Goal: Task Accomplishment & Management: Complete application form

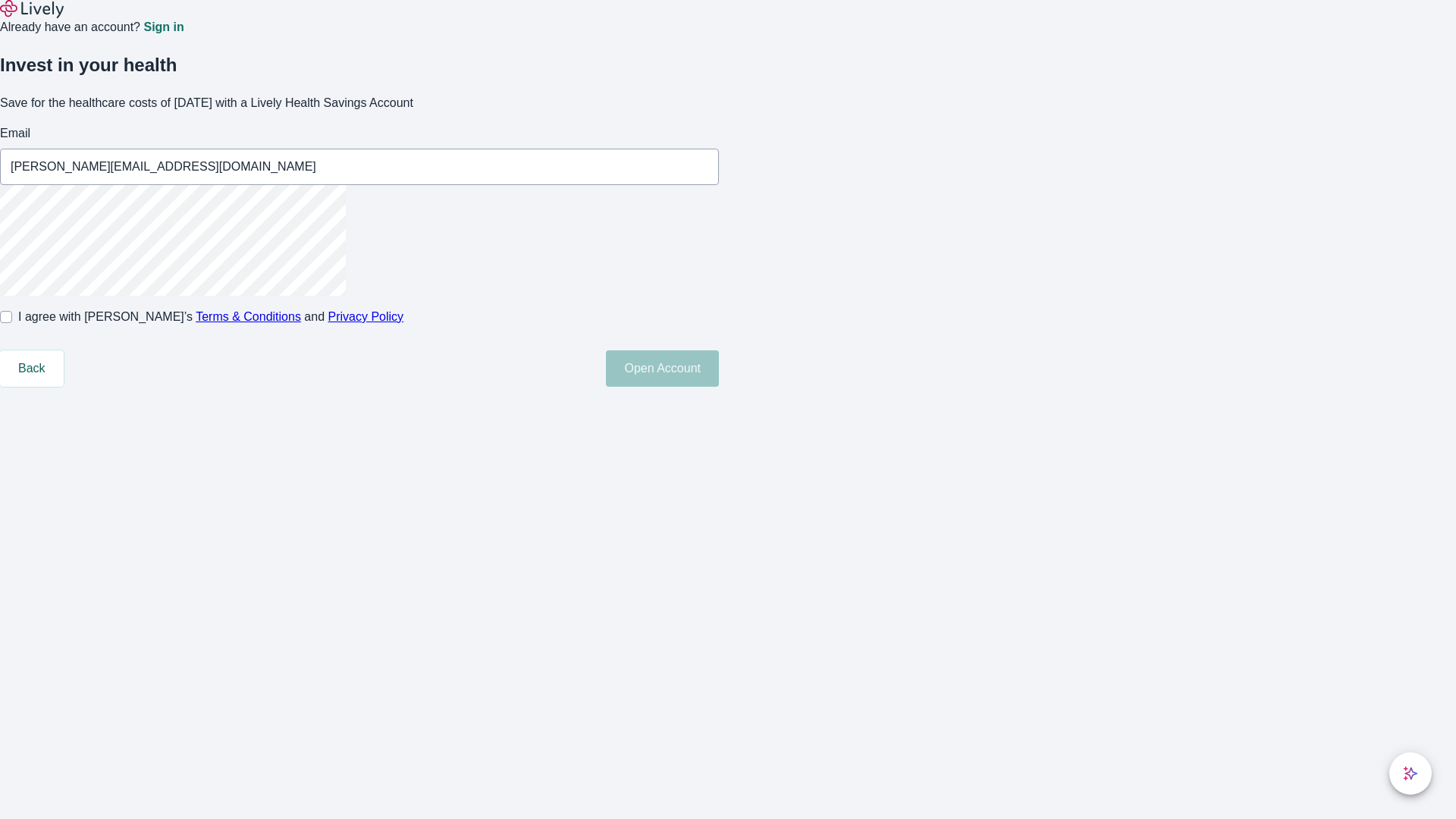
click at [12, 323] on input "I agree with Lively’s Terms & Conditions and Privacy Policy" at bounding box center [6, 316] width 12 height 12
checkbox input "true"
click at [718, 387] on button "Open Account" at bounding box center [661, 369] width 113 height 36
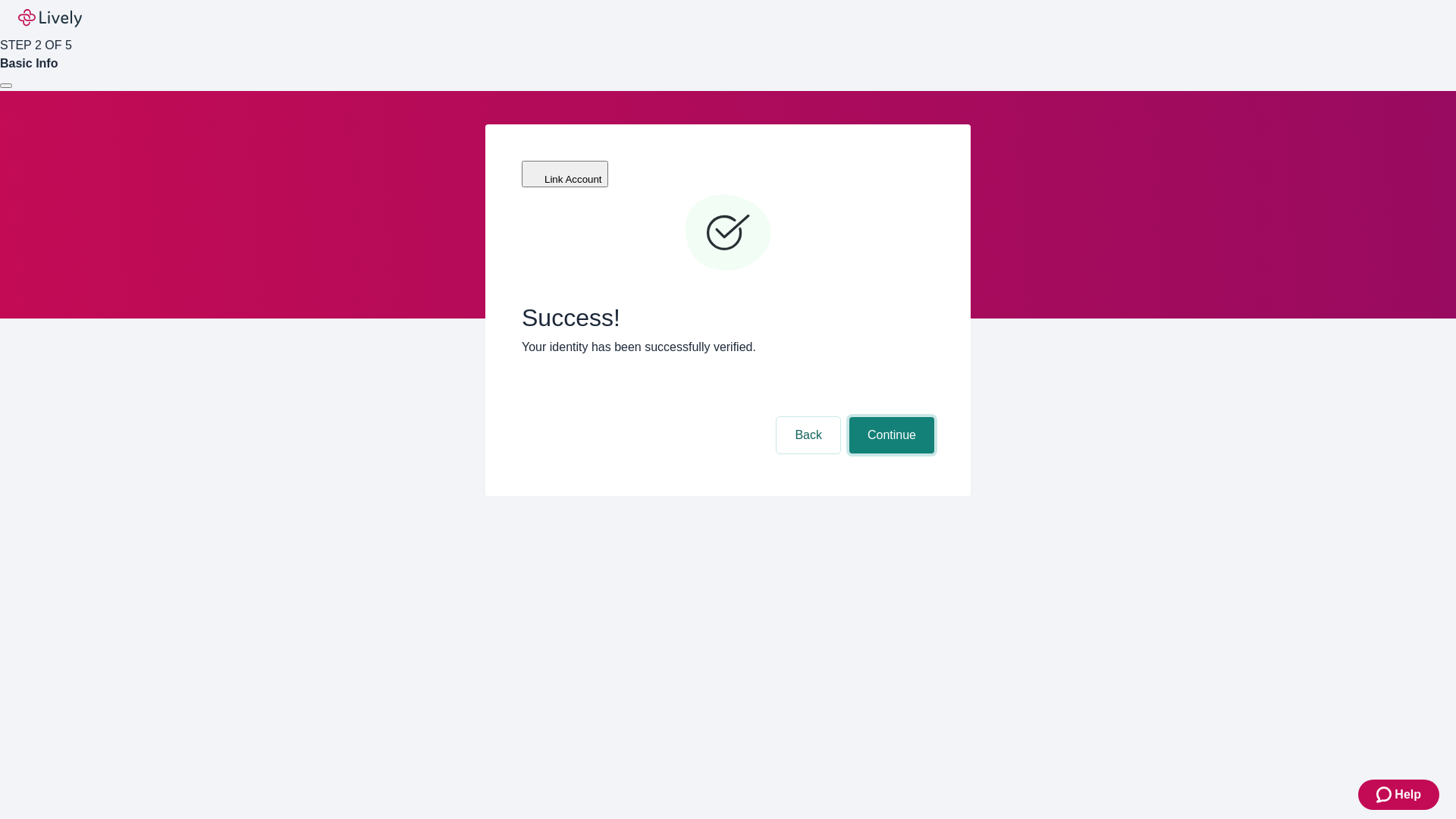
click at [890, 417] on button "Continue" at bounding box center [891, 435] width 85 height 36
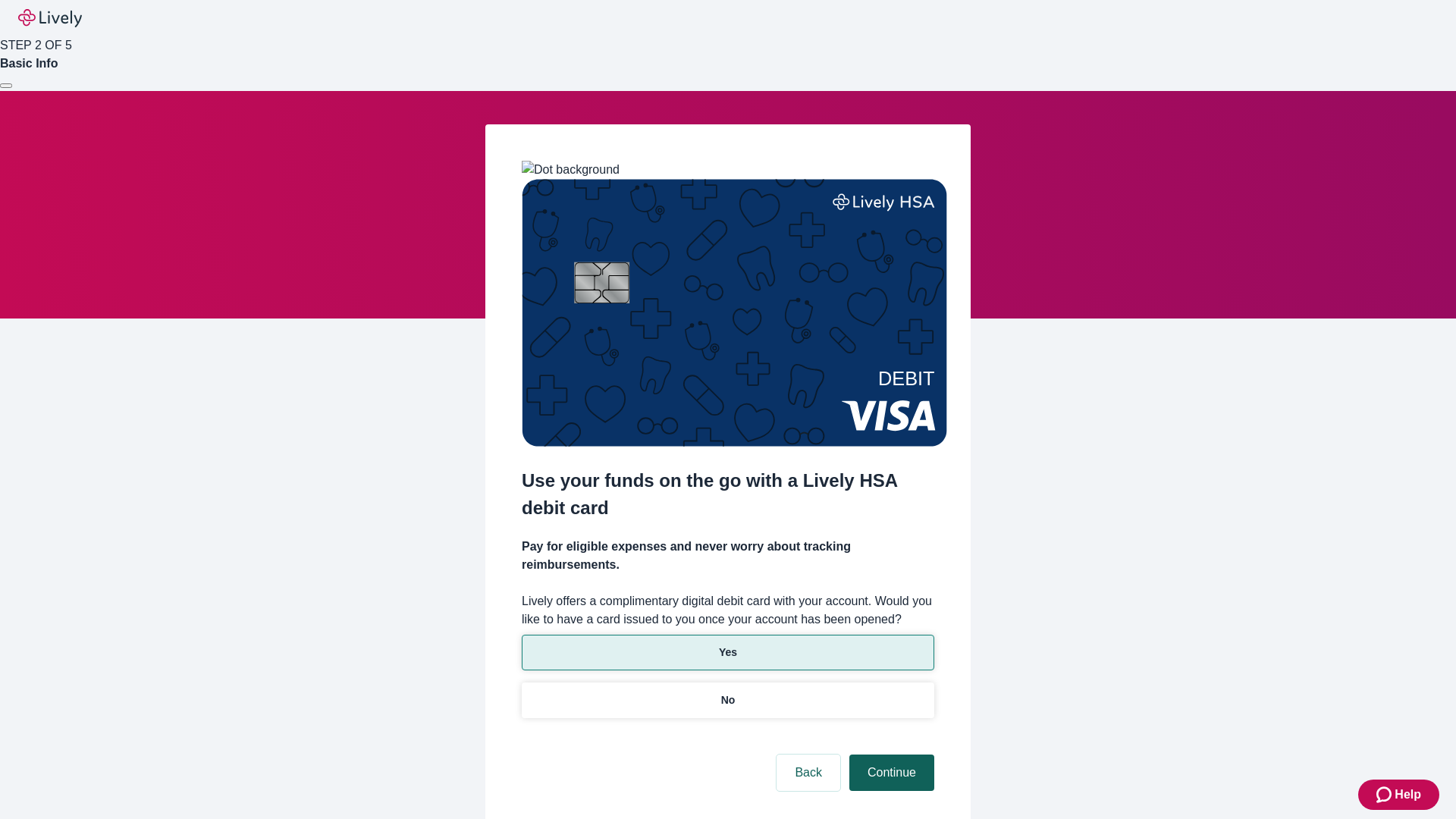
click at [727, 692] on p "No" at bounding box center [728, 699] width 14 height 16
click at [890, 754] on button "Continue" at bounding box center [891, 772] width 85 height 36
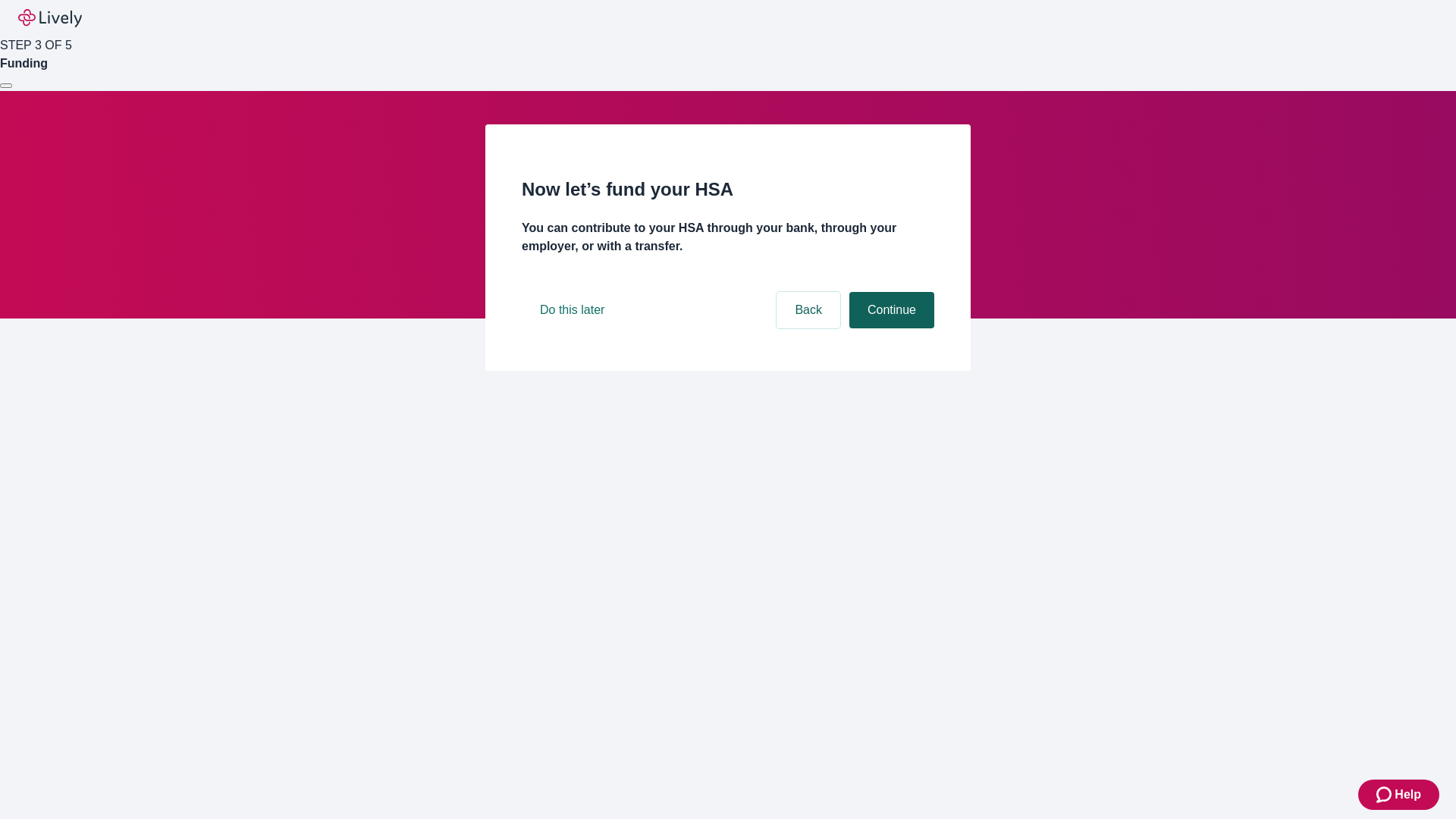
click at [890, 328] on button "Continue" at bounding box center [891, 310] width 85 height 36
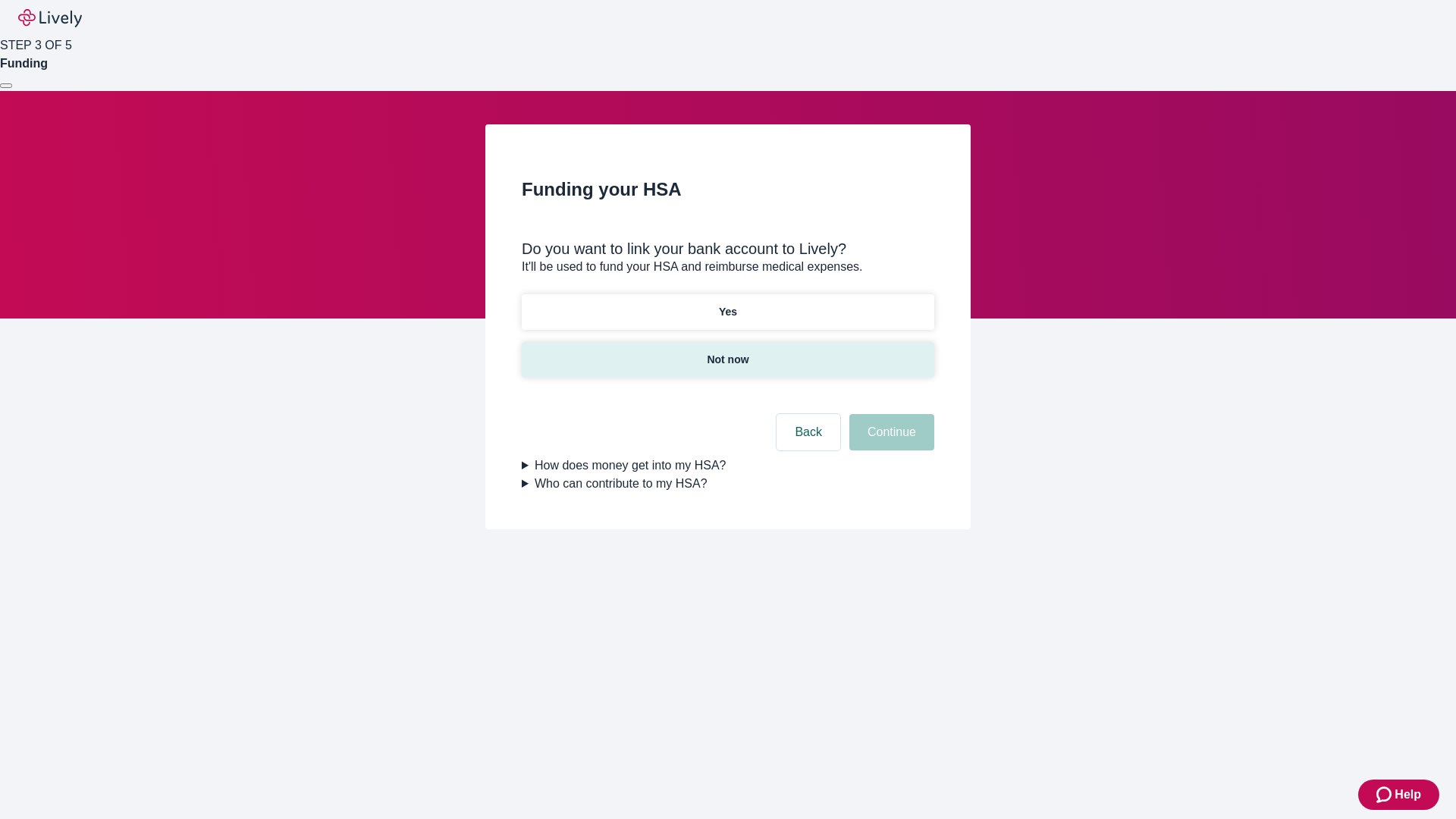
click at [727, 352] on p "Not now" at bounding box center [727, 359] width 42 height 16
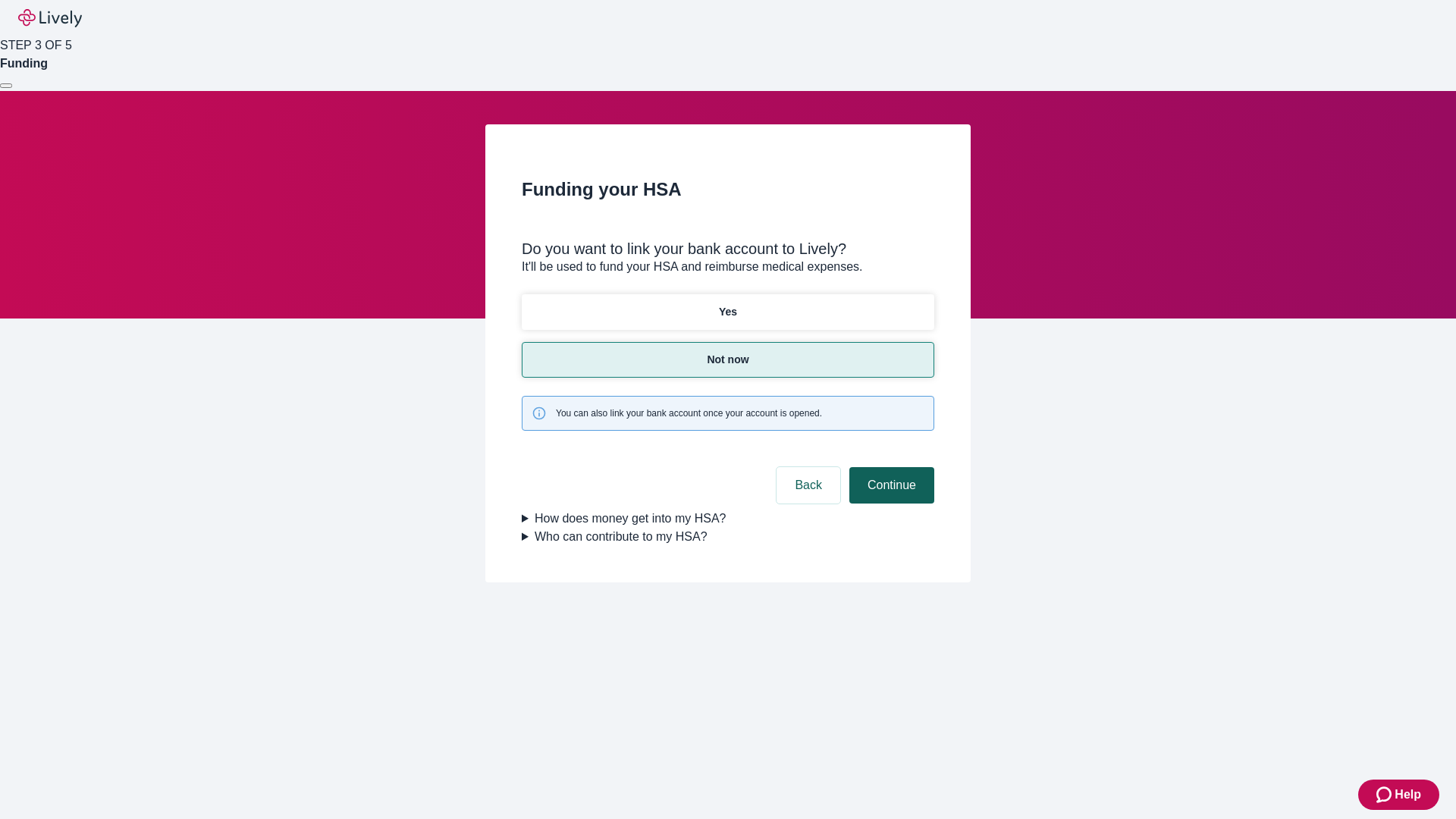
click at [890, 467] on button "Continue" at bounding box center [891, 485] width 85 height 36
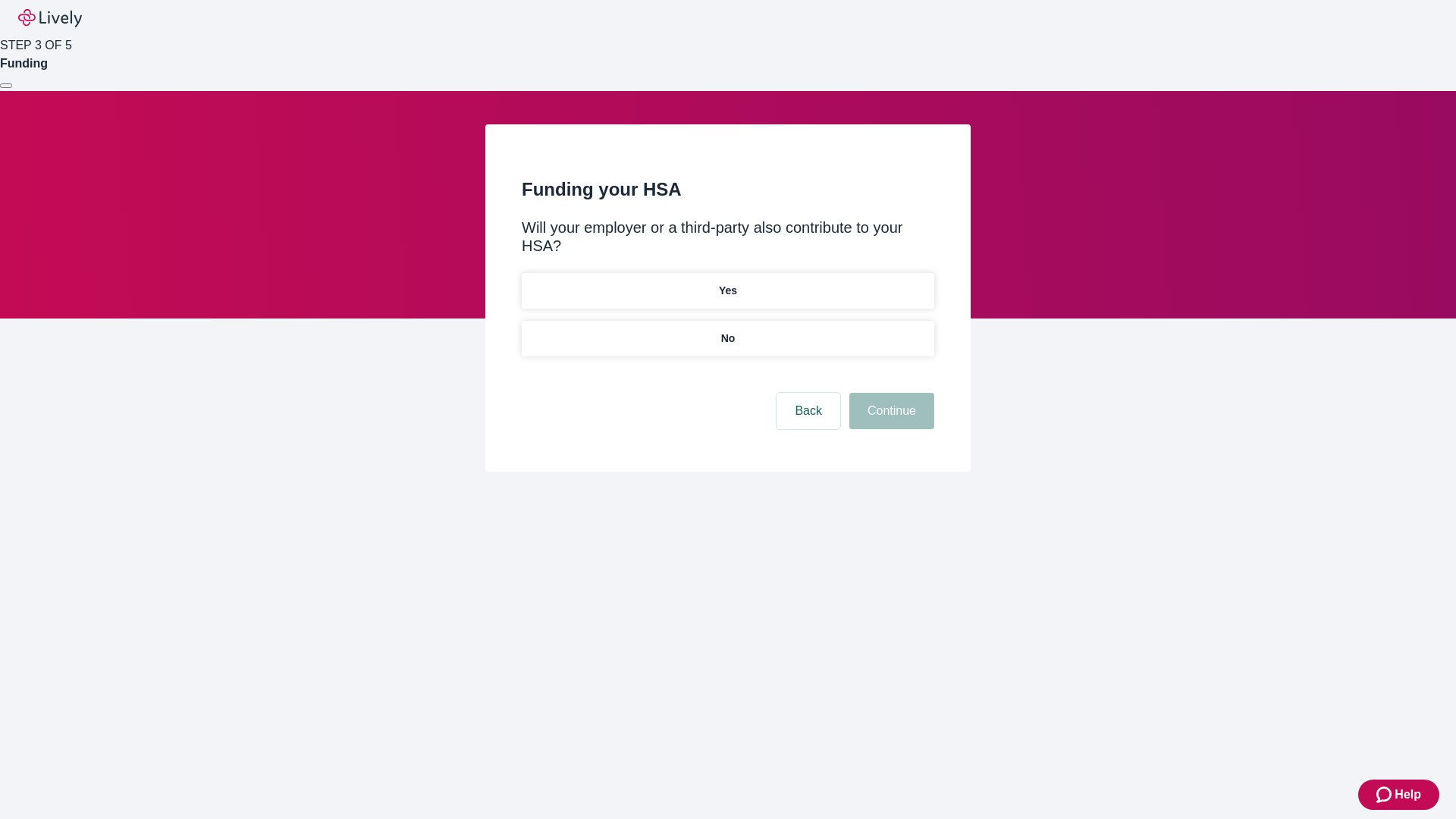
click at [727, 331] on p "No" at bounding box center [728, 338] width 14 height 16
click at [890, 392] on button "Continue" at bounding box center [891, 410] width 85 height 36
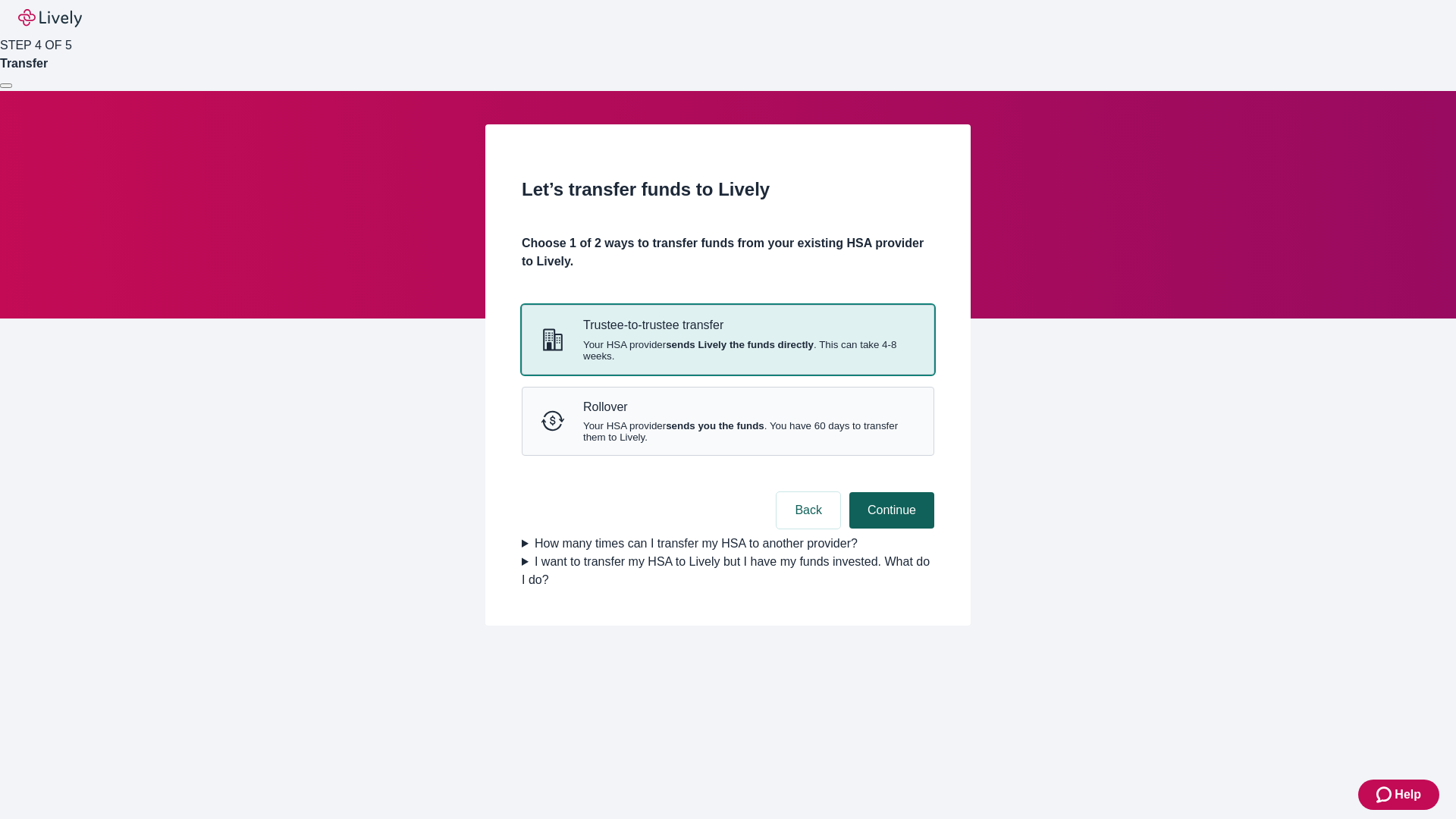
click at [727, 351] on strong "sends Lively the funds directly" at bounding box center [739, 345] width 148 height 11
click at [890, 528] on button "Continue" at bounding box center [891, 510] width 85 height 36
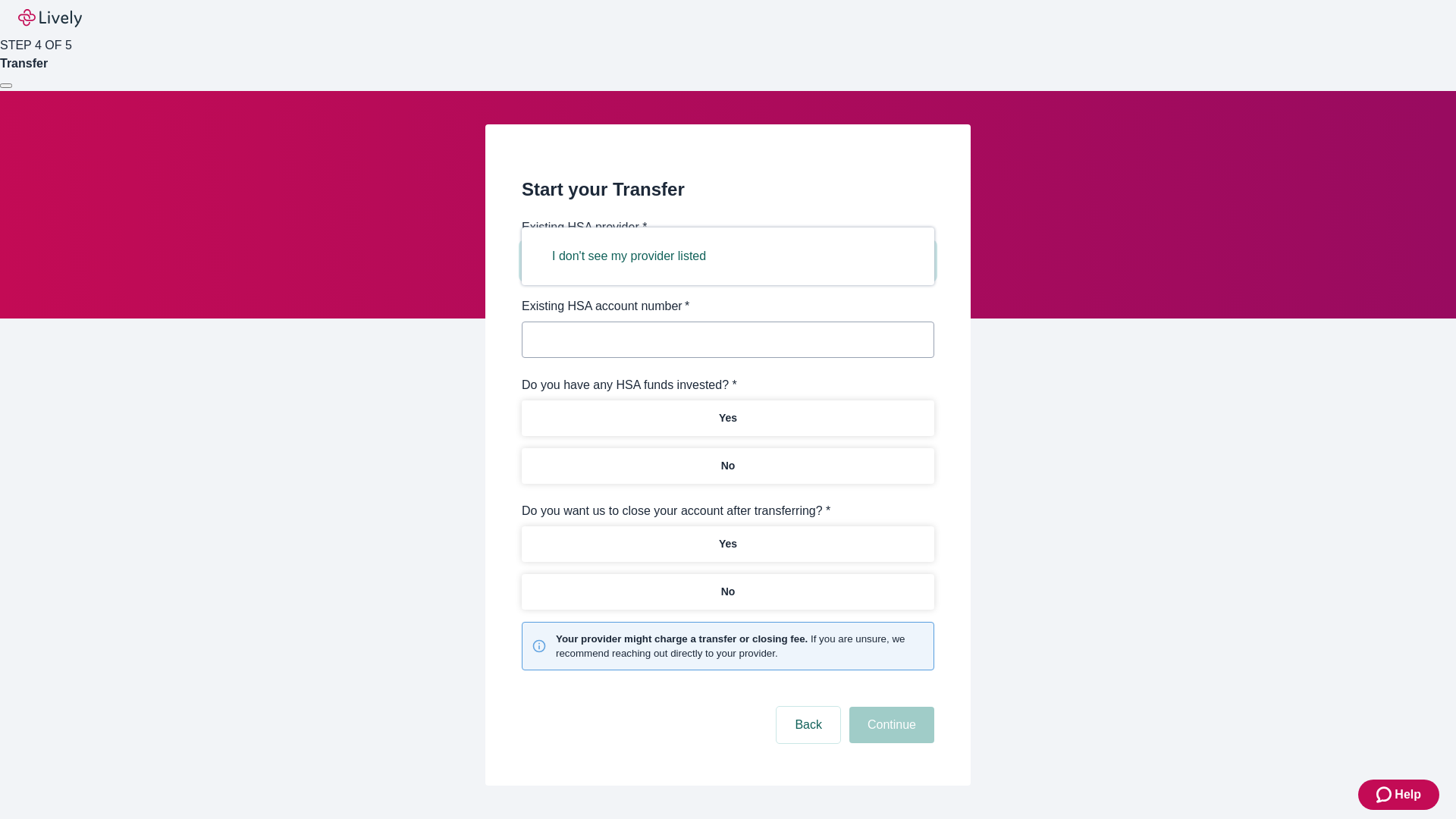
click at [634, 257] on button "I don't see my provider listed" at bounding box center [629, 256] width 190 height 36
type input "Other"
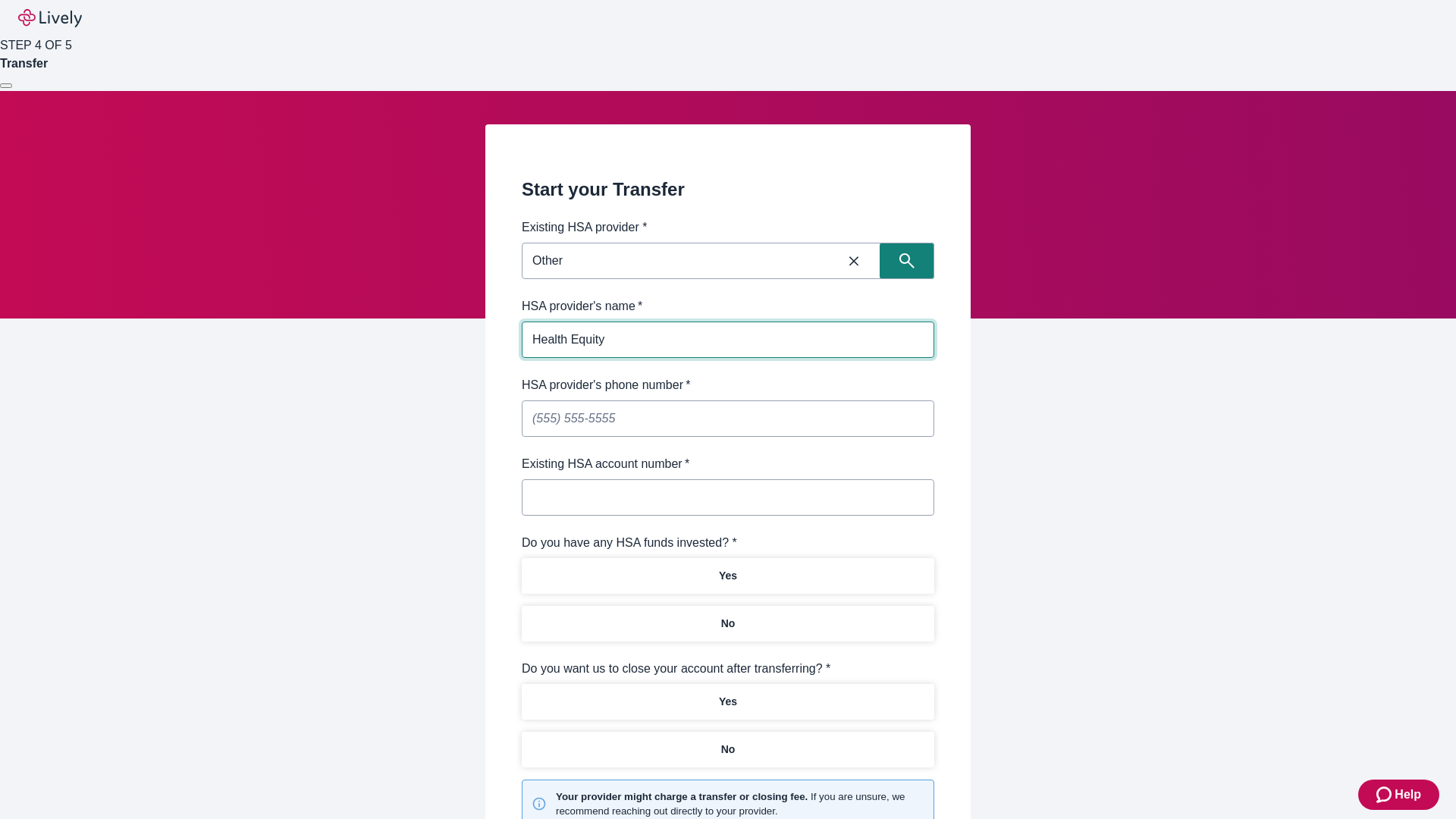
type input "Health Equity"
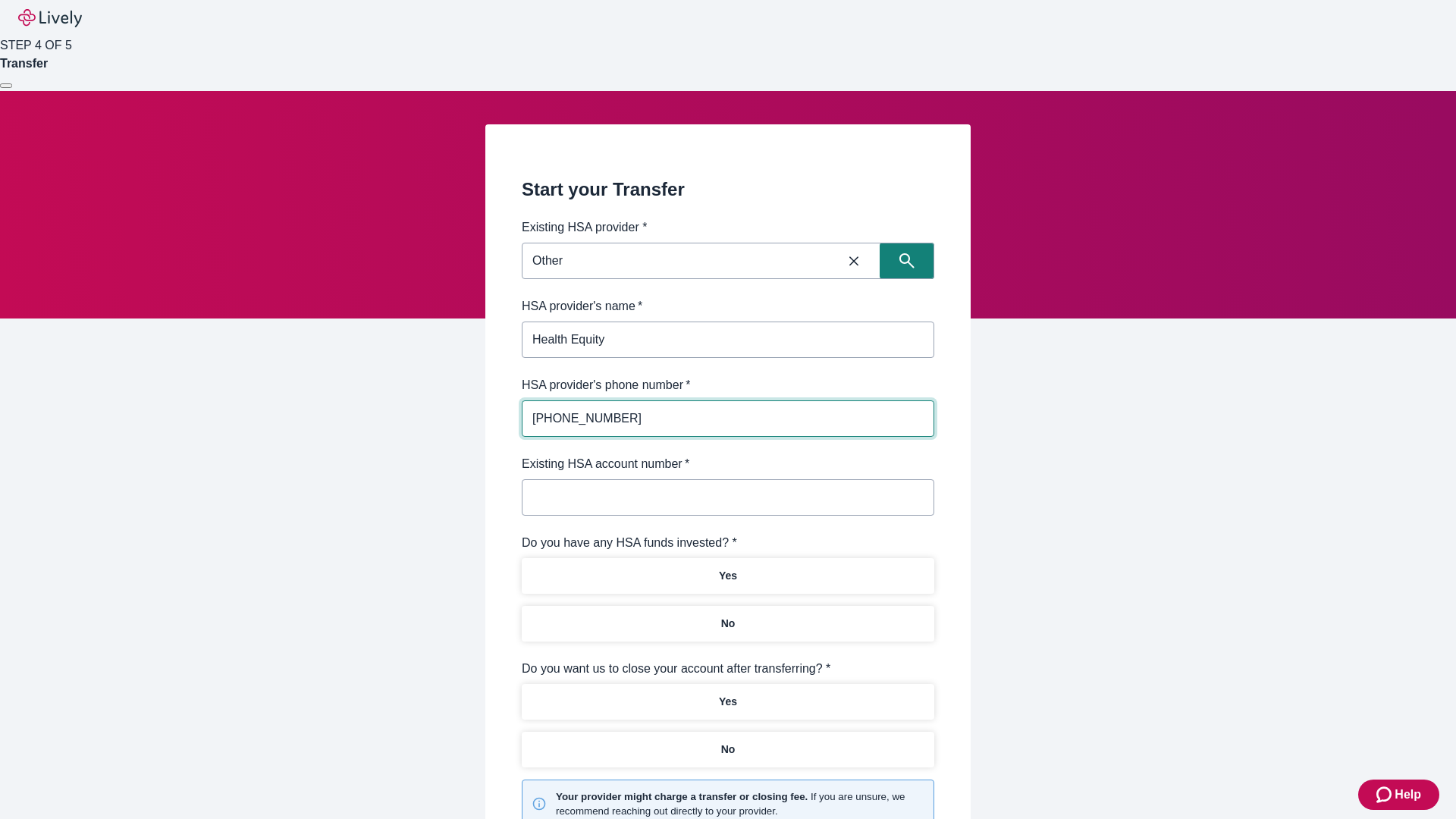
type input "[PHONE_NUMBER]"
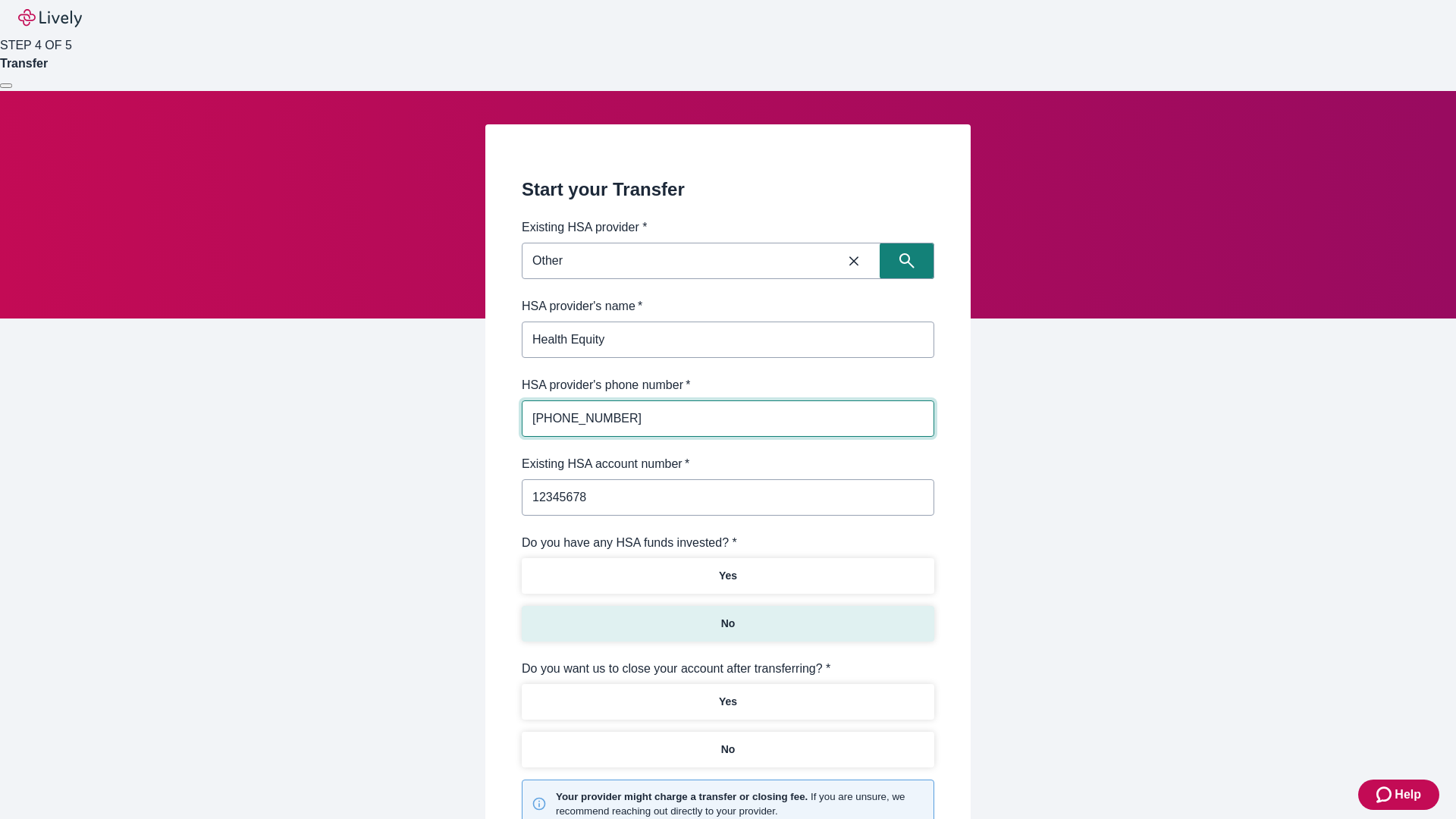
type input "12345678"
click at [727, 616] on p "No" at bounding box center [728, 623] width 14 height 16
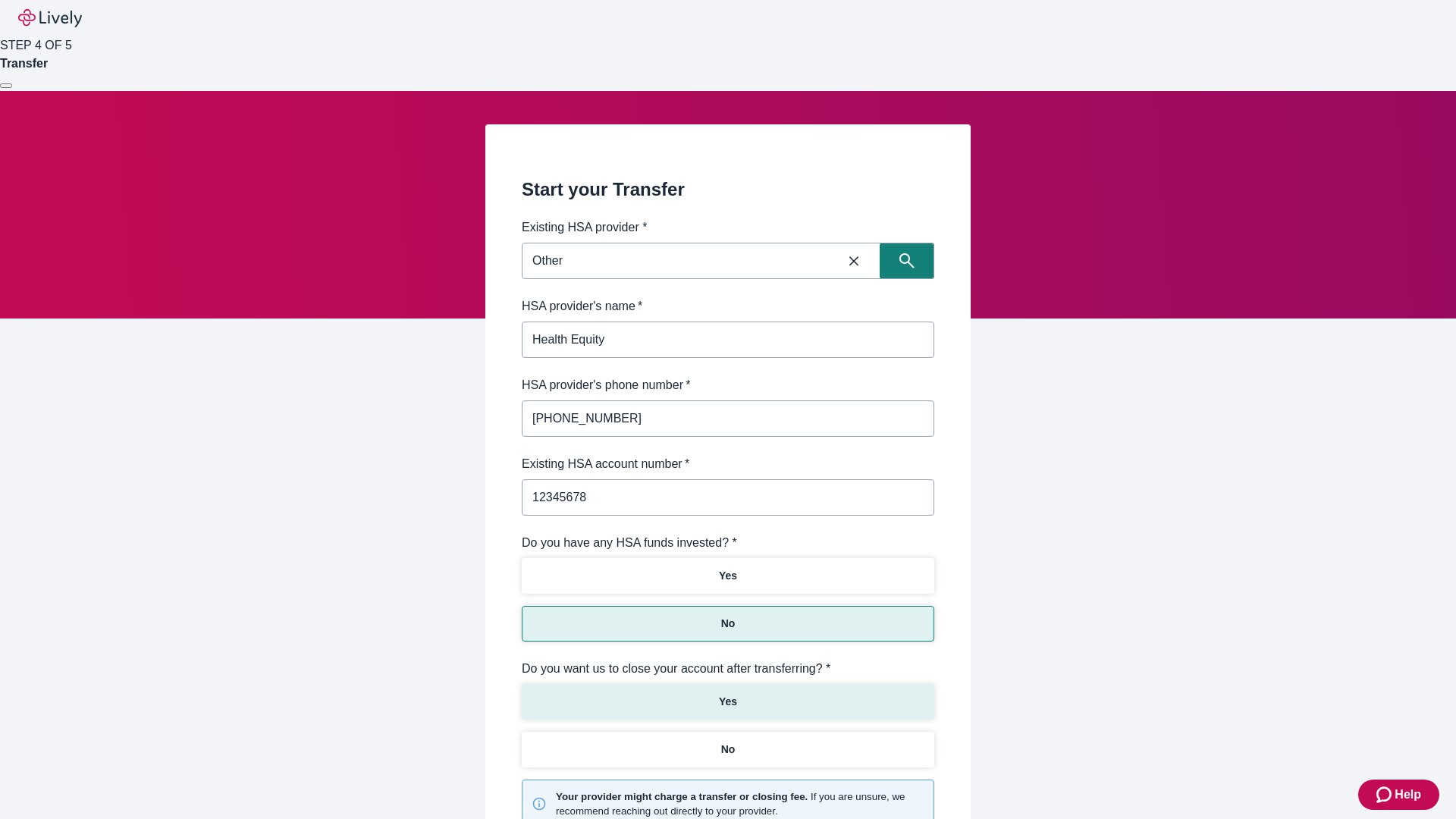
click at [727, 694] on p "Yes" at bounding box center [727, 701] width 18 height 16
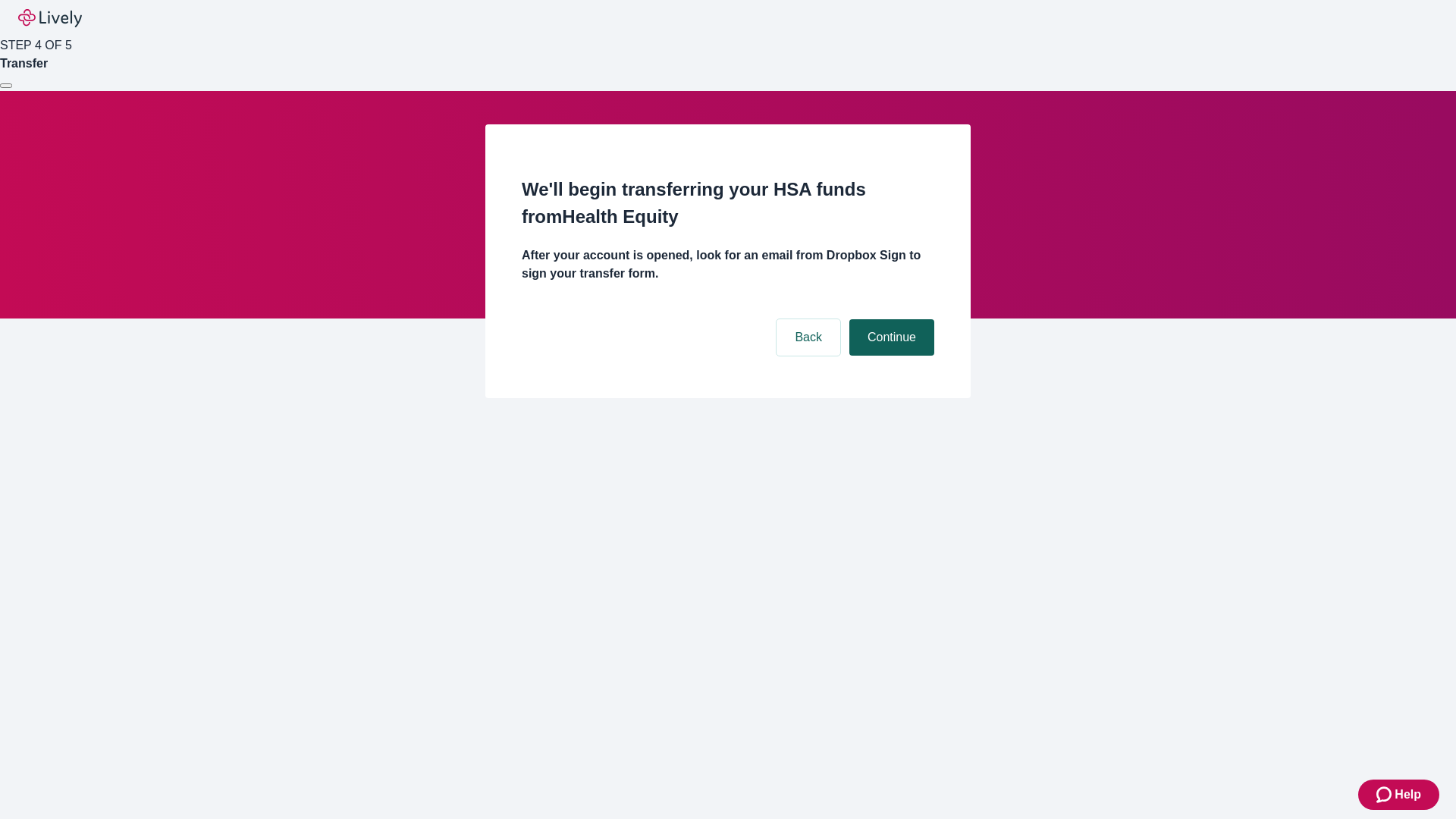
click at [890, 319] on button "Continue" at bounding box center [891, 337] width 85 height 36
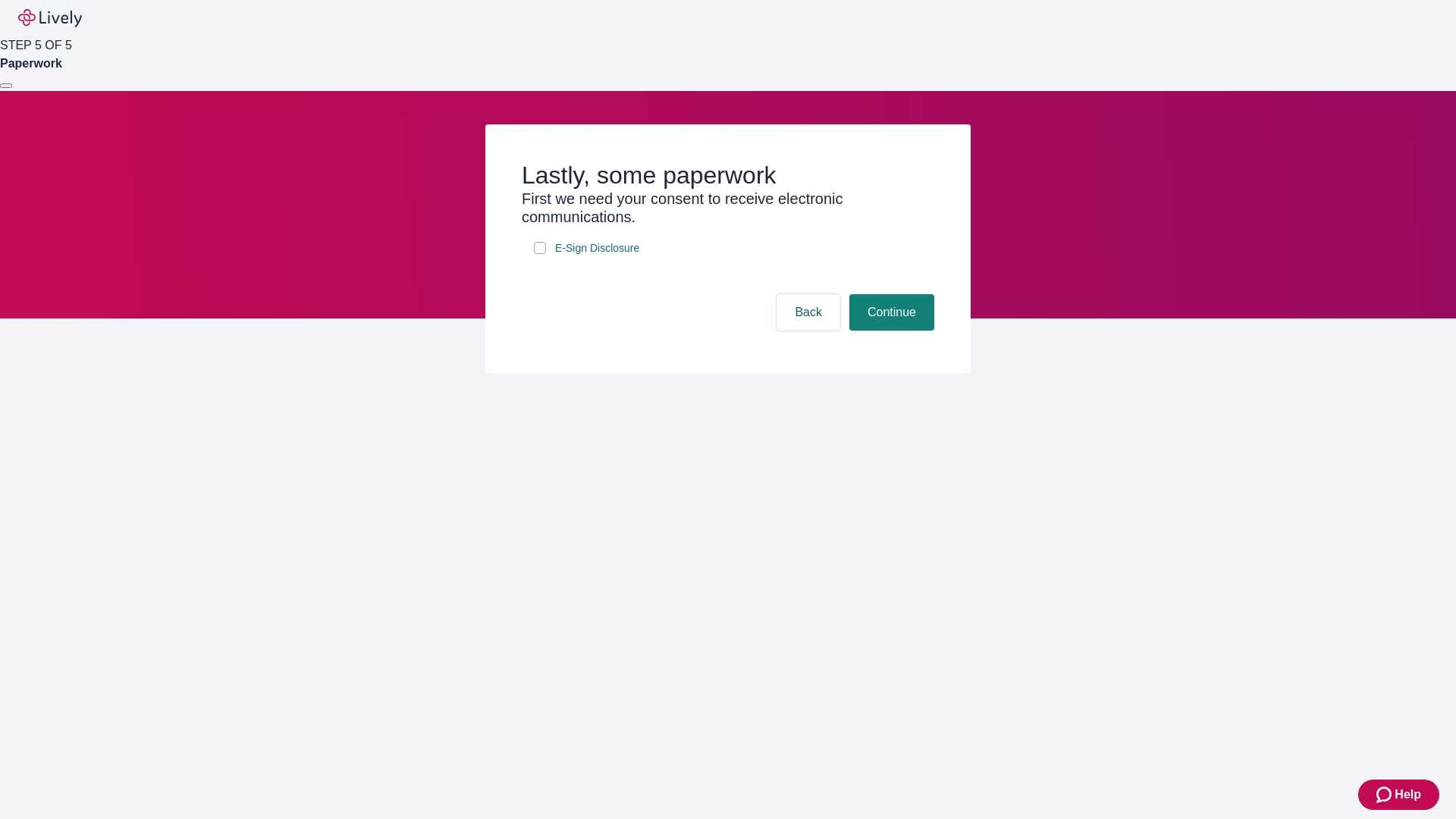
click at [540, 254] on input "E-Sign Disclosure" at bounding box center [540, 247] width 12 height 12
checkbox input "true"
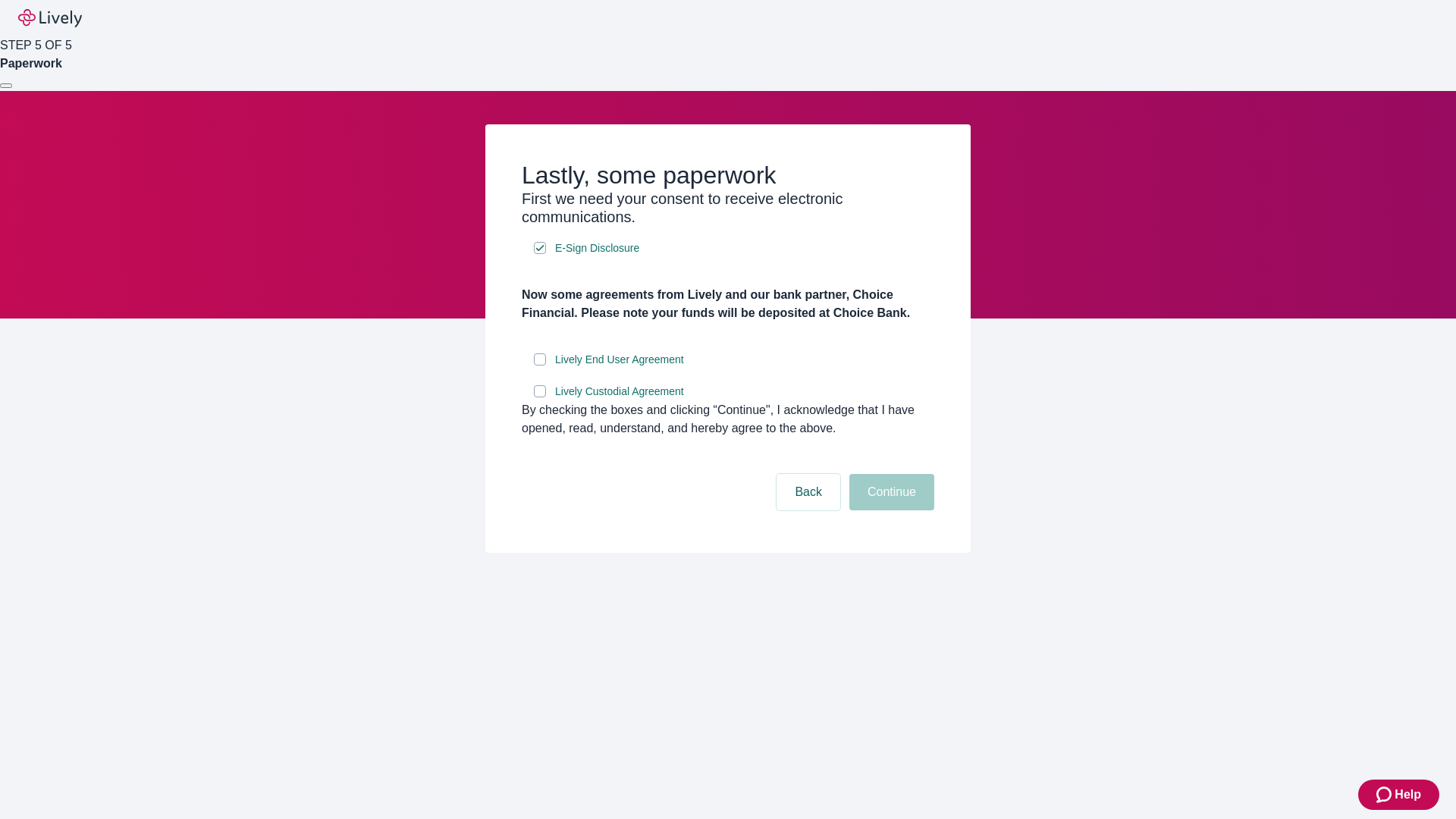
click at [540, 366] on input "Lively End User Agreement" at bounding box center [540, 359] width 12 height 12
checkbox input "true"
click at [540, 397] on input "Lively Custodial Agreement" at bounding box center [540, 390] width 12 height 12
checkbox input "true"
click at [890, 510] on button "Continue" at bounding box center [891, 492] width 85 height 36
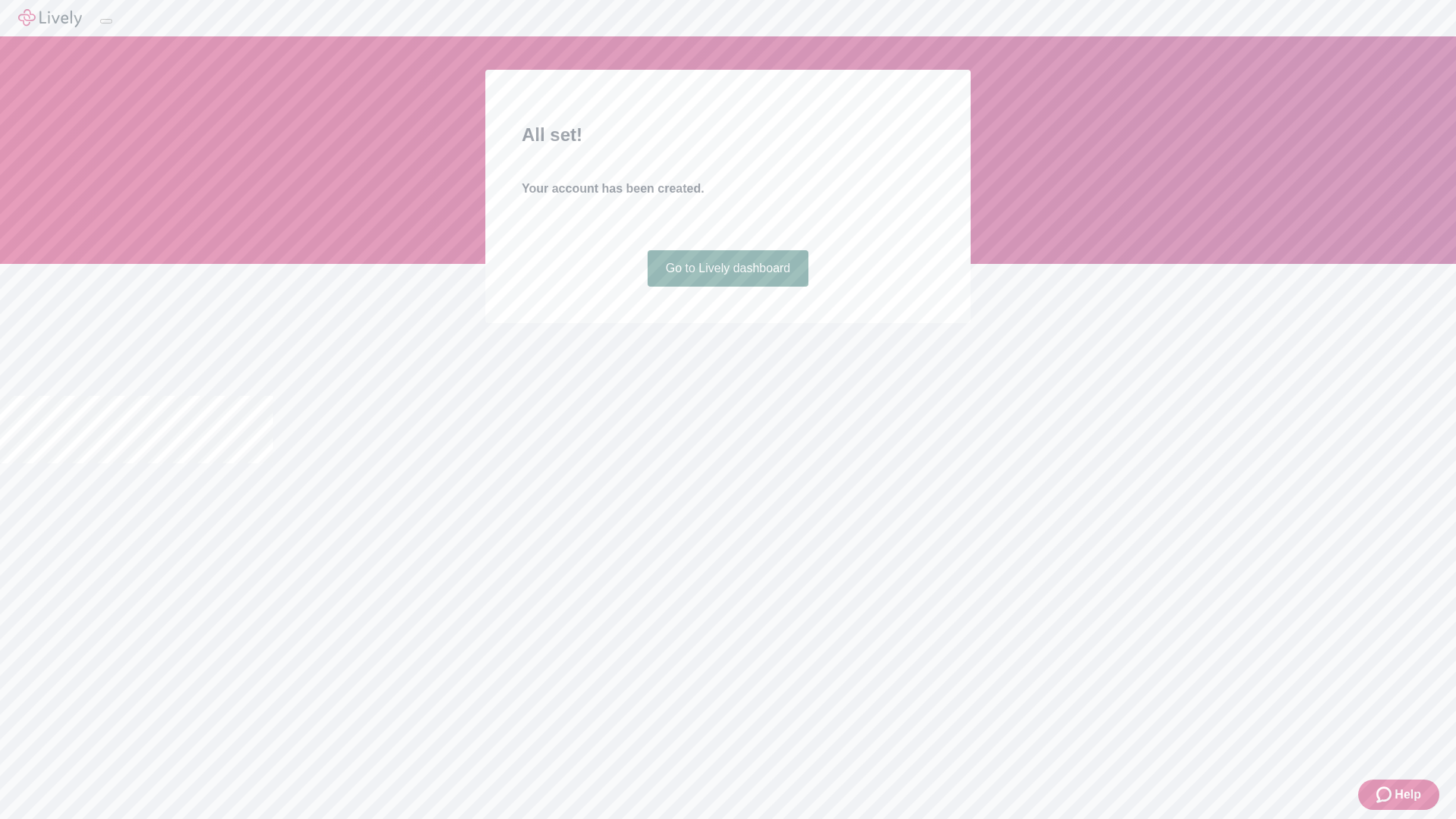
click at [727, 287] on link "Go to Lively dashboard" at bounding box center [728, 268] width 162 height 36
